Goal: Find specific page/section: Find specific page/section

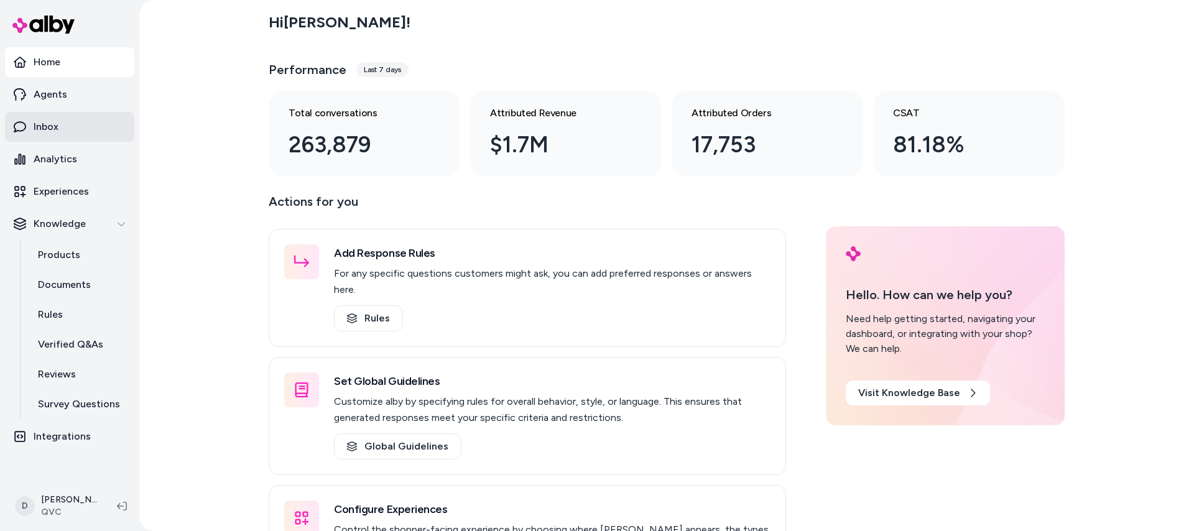
click at [72, 119] on link "Inbox" at bounding box center [69, 127] width 129 height 30
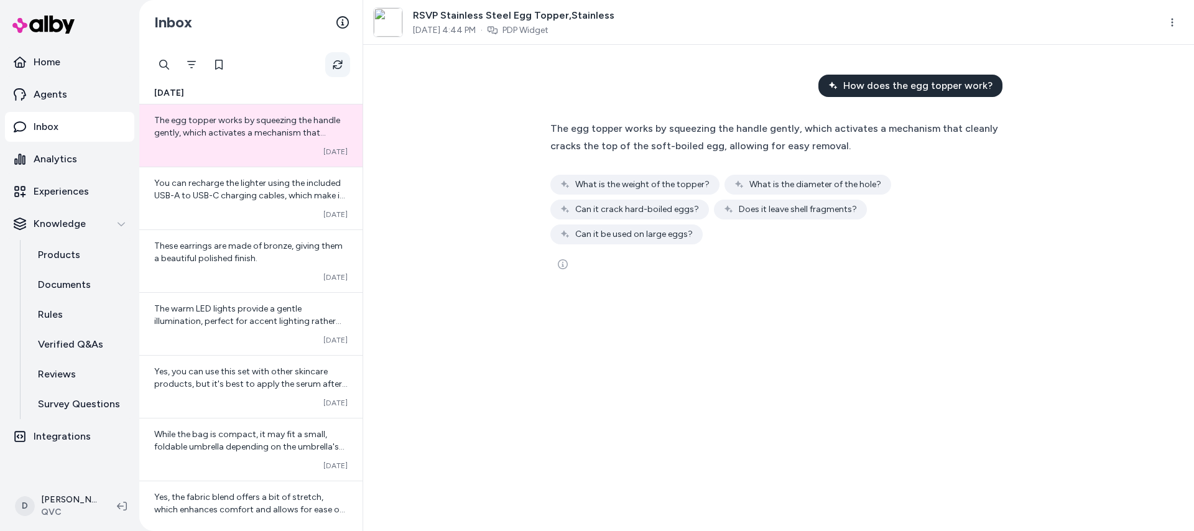
click at [329, 65] on button "Refresh" at bounding box center [337, 64] width 25 height 25
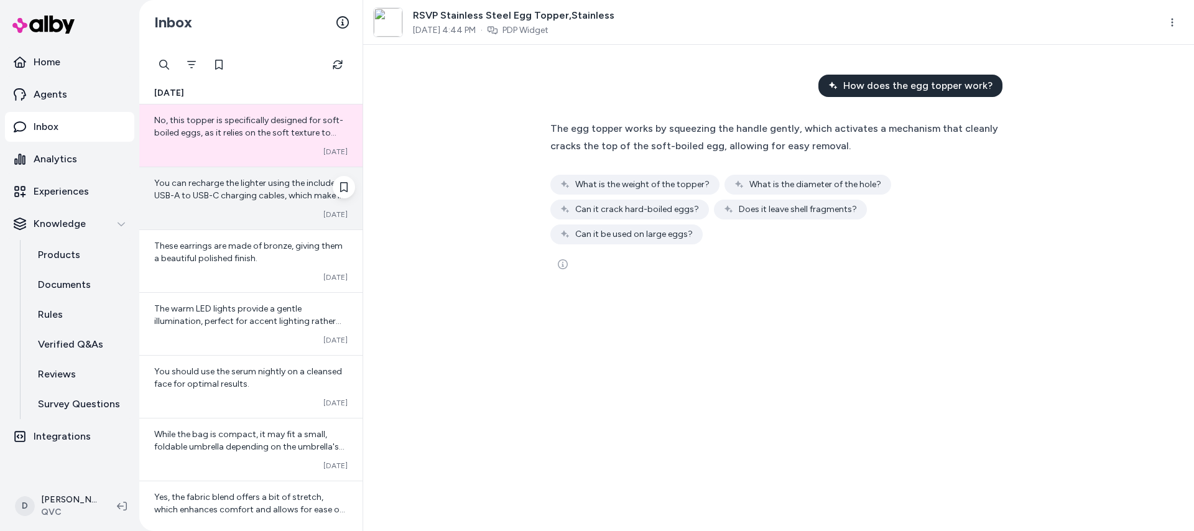
click at [268, 191] on span "You can recharge the lighter using the included USB-A to USB-C charging cables,…" at bounding box center [249, 195] width 191 height 35
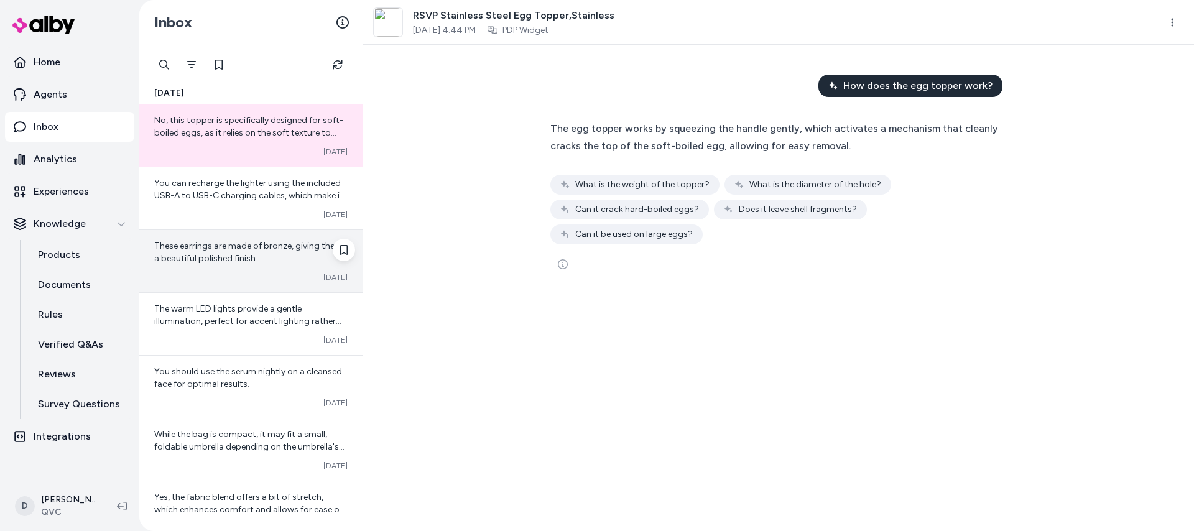
click at [253, 271] on div "These earrings are made of bronze, giving them a beautiful polished finish. Con…" at bounding box center [250, 261] width 223 height 62
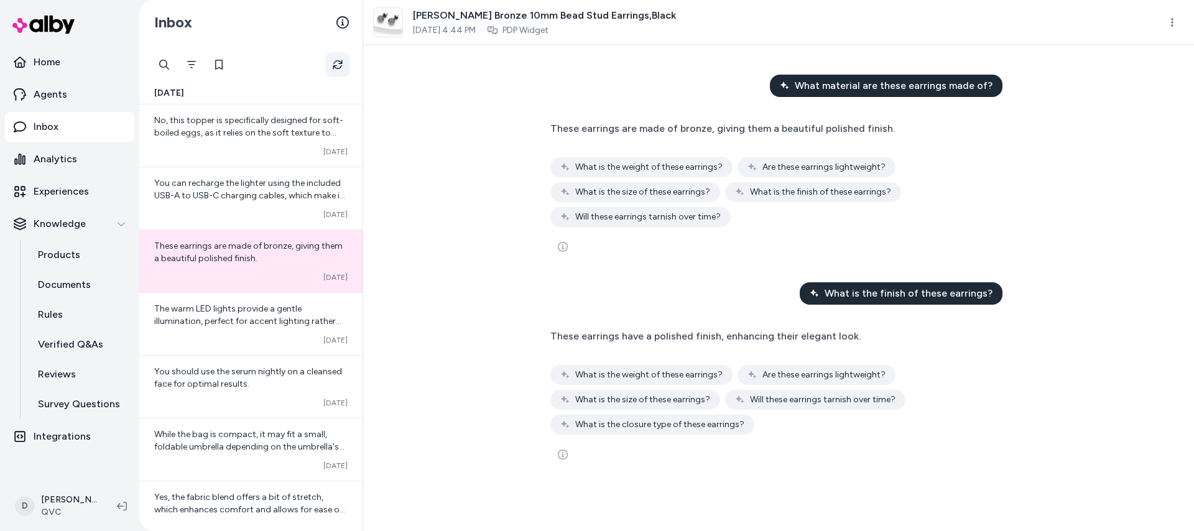
click at [336, 57] on button "Refresh" at bounding box center [337, 64] width 25 height 25
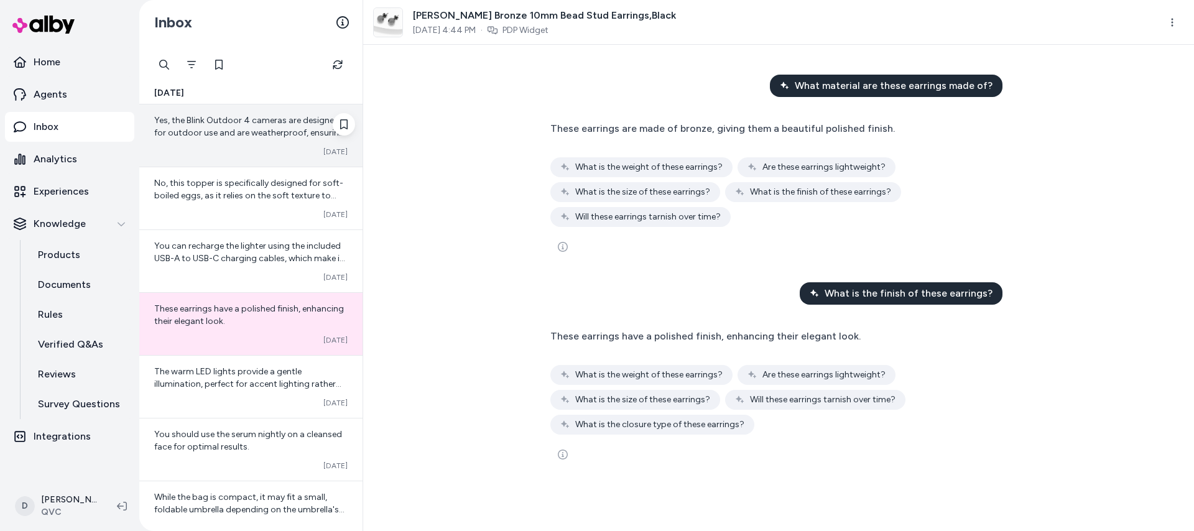
click at [269, 152] on div "Converted [DATE]" at bounding box center [250, 152] width 193 height 10
